Goal: Task Accomplishment & Management: Use online tool/utility

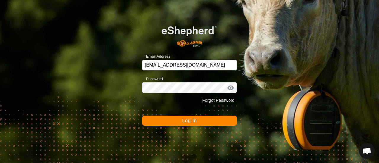
click at [188, 122] on span "Log In" at bounding box center [189, 120] width 15 height 5
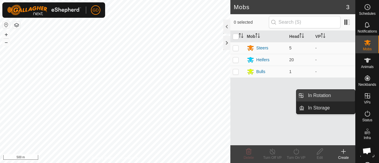
click at [326, 96] on link "In Rotation" at bounding box center [330, 96] width 51 height 12
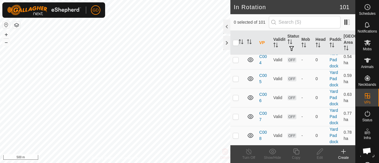
scroll to position [2018, 0]
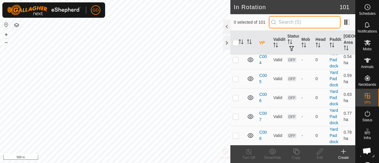
click at [291, 24] on input "text" at bounding box center [305, 22] width 72 height 12
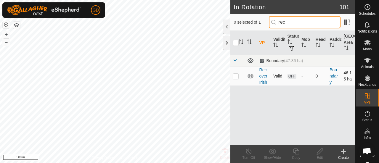
type input "rec"
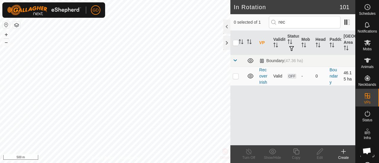
click at [235, 76] on p-checkbox at bounding box center [236, 76] width 6 height 5
checkbox input "true"
click at [320, 154] on icon at bounding box center [320, 152] width 6 height 6
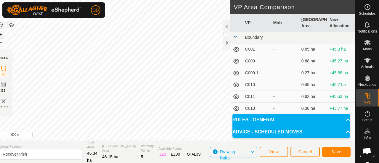
click at [4, 35] on button "+" at bounding box center [0, 34] width 7 height 7
click at [140, 154] on div "Privacy Policy Contact Us Status: OFF Type: Inclusion Zone + – ⇧ i 100 m DRAW I…" at bounding box center [175, 81] width 361 height 163
click at [108, 163] on html "GD Schedules Notifications Mobs Animals Neckbands VPs Status Infra Heatmap Help…" at bounding box center [189, 81] width 379 height 163
click at [4, 33] on button "+" at bounding box center [0, 34] width 7 height 7
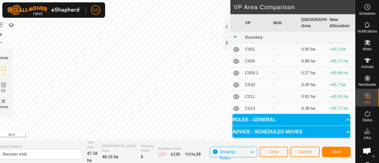
click at [7, 100] on div "Privacy Policy Contact Us Status: OFF Type: Inclusion Zone + – ⇧ i 50 m DRAW IZ…" at bounding box center [175, 81] width 361 height 163
click at [4, 35] on button "+" at bounding box center [0, 34] width 7 height 7
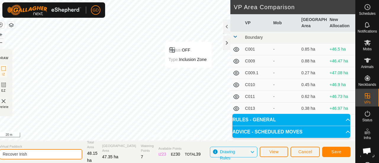
drag, startPoint x: 31, startPoint y: 154, endPoint x: 0, endPoint y: 151, distance: 31.6
click at [0, 151] on section "Virtual Paddock Recover Irish Total Area 48.15 ha Grazing Area 47.35 ha Waterin…" at bounding box center [175, 152] width 361 height 23
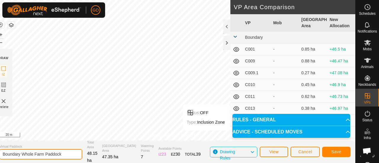
type input "Boundary Whole Farm Paddock"
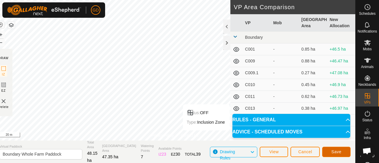
click at [335, 151] on span "Save" at bounding box center [337, 152] width 10 height 5
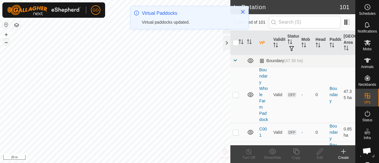
click at [7, 43] on button "–" at bounding box center [6, 42] width 7 height 7
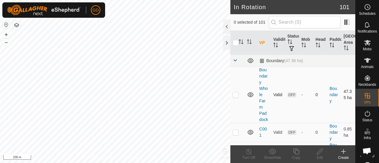
click at [237, 97] on p-checkbox at bounding box center [236, 94] width 6 height 5
checkbox input "false"
click at [365, 43] on icon at bounding box center [368, 43] width 7 height 6
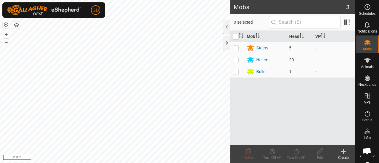
click at [237, 60] on p-checkbox at bounding box center [236, 60] width 6 height 5
checkbox input "true"
click at [235, 47] on p-checkbox at bounding box center [236, 48] width 6 height 5
checkbox input "true"
click at [296, 152] on icon at bounding box center [296, 151] width 7 height 7
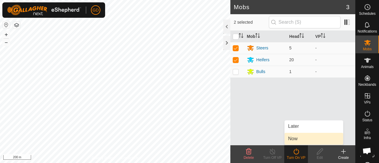
click at [294, 140] on link "Now" at bounding box center [314, 139] width 59 height 12
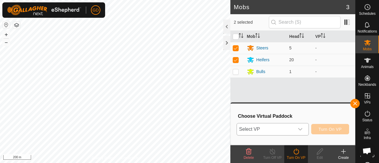
click at [279, 133] on span "Select VP" at bounding box center [266, 130] width 58 height 12
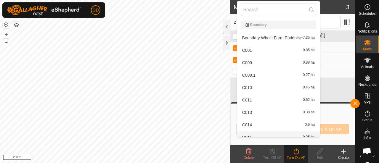
scroll to position [7, 0]
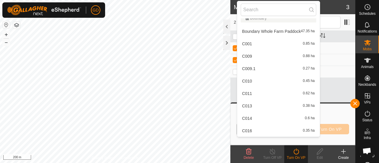
click at [264, 32] on li "Boundary Whole Farm Paddock 47.35 ha" at bounding box center [278, 31] width 83 height 12
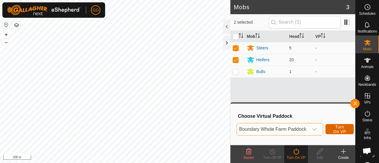
click at [340, 127] on span "Turn On VP" at bounding box center [340, 129] width 14 height 9
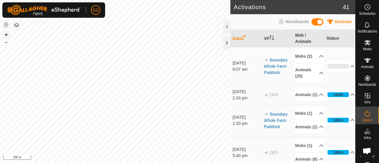
click at [6, 34] on button "+" at bounding box center [6, 34] width 7 height 7
click at [5, 36] on button "+" at bounding box center [6, 34] width 7 height 7
click at [241, 0] on html "GD Schedules Notifications Mobs Animals Neckbands VPs Status Infra Heatmap Help…" at bounding box center [189, 81] width 379 height 163
click at [8, 44] on button "–" at bounding box center [6, 42] width 7 height 7
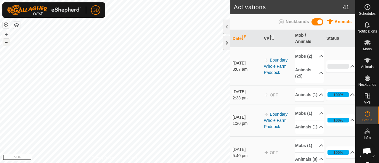
click at [8, 44] on button "–" at bounding box center [6, 42] width 7 height 7
